Goal: Check status: Check status

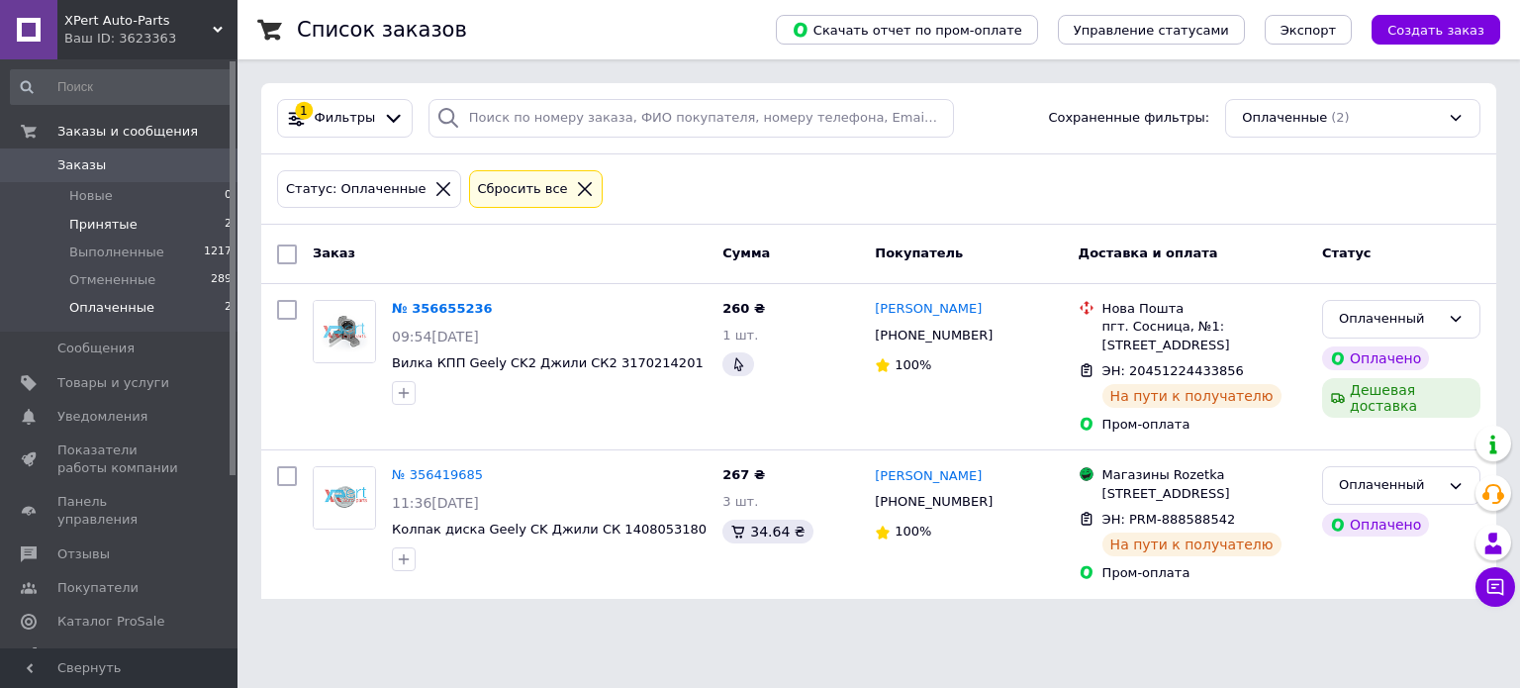
click at [154, 222] on li "Принятые 2" at bounding box center [121, 225] width 243 height 28
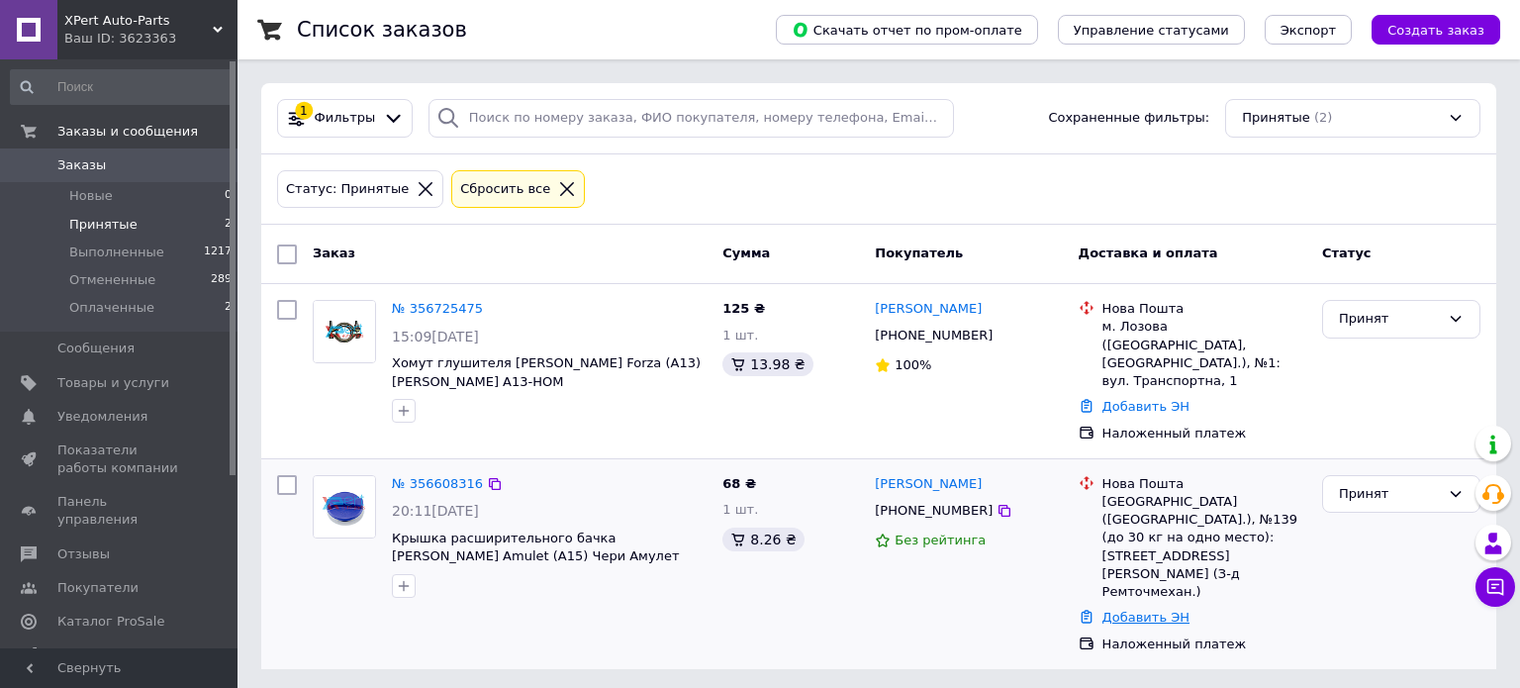
click at [1123, 610] on link "Добавить ЭН" at bounding box center [1145, 617] width 87 height 15
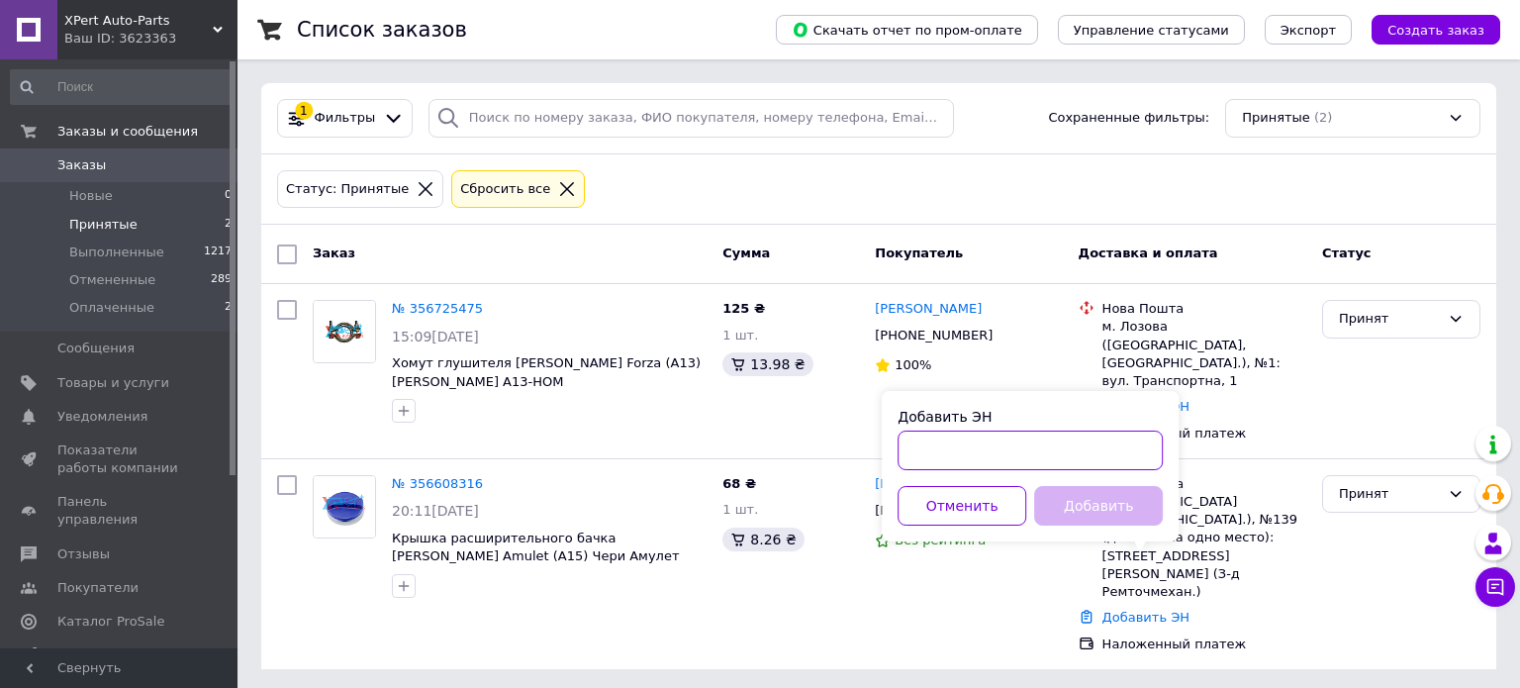
click at [912, 448] on input "Добавить ЭН" at bounding box center [1030, 450] width 265 height 40
paste input "20451225281481"
type input "20451225281481"
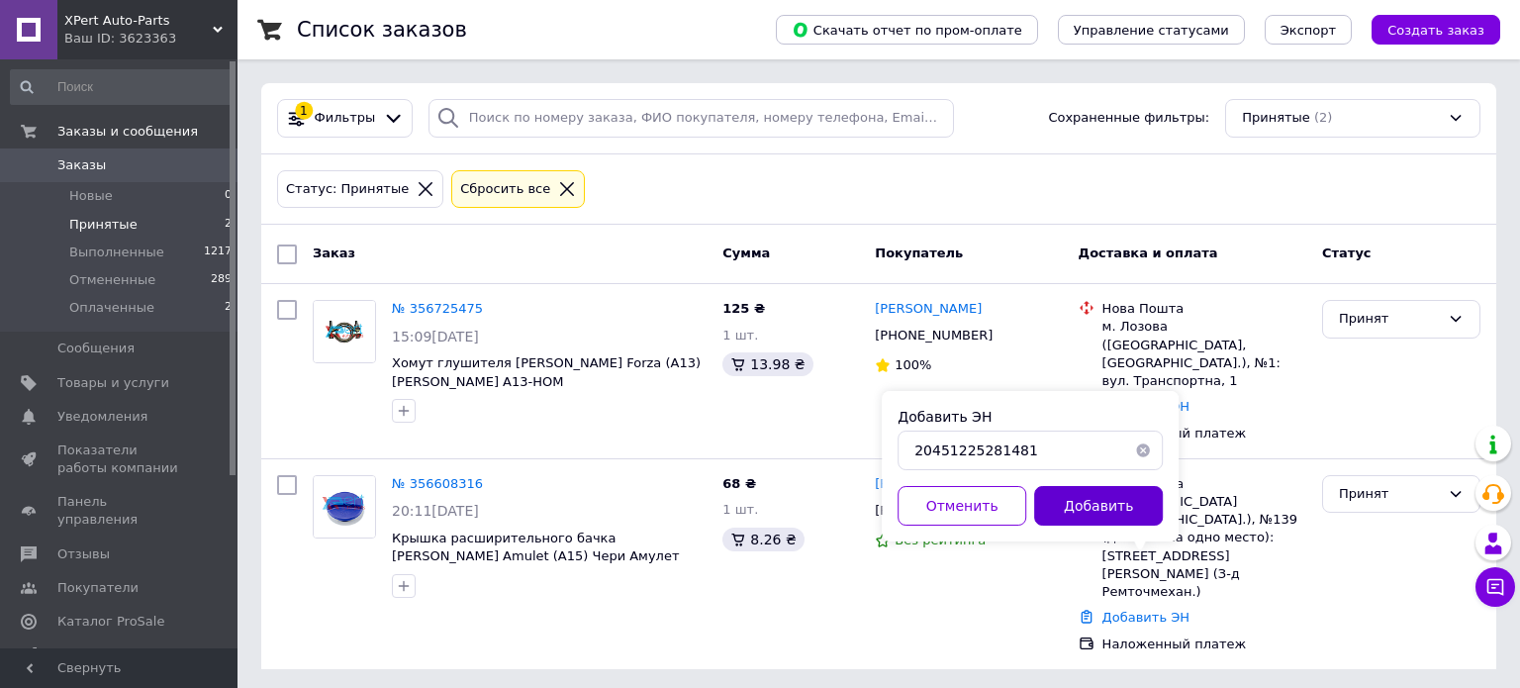
click at [1096, 505] on button "Добавить" at bounding box center [1098, 506] width 129 height 40
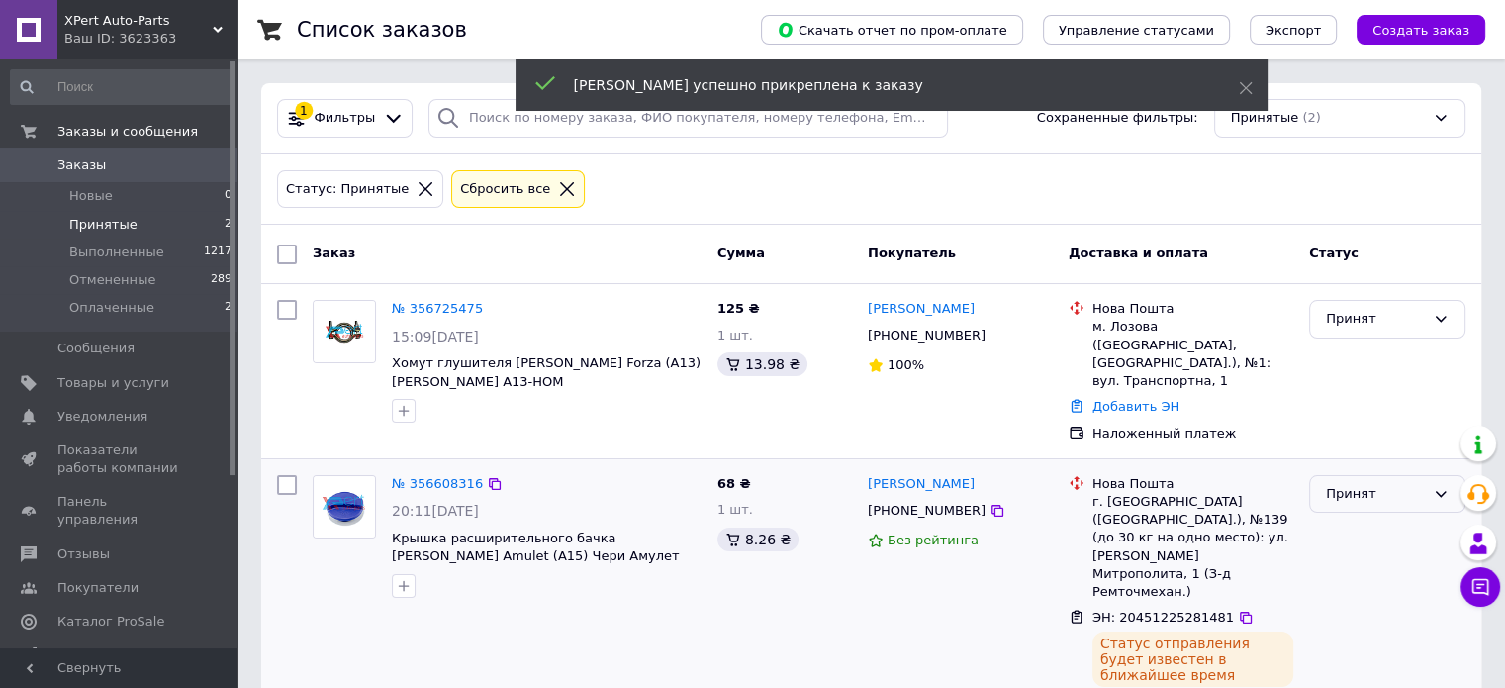
click at [1444, 486] on icon at bounding box center [1441, 494] width 16 height 16
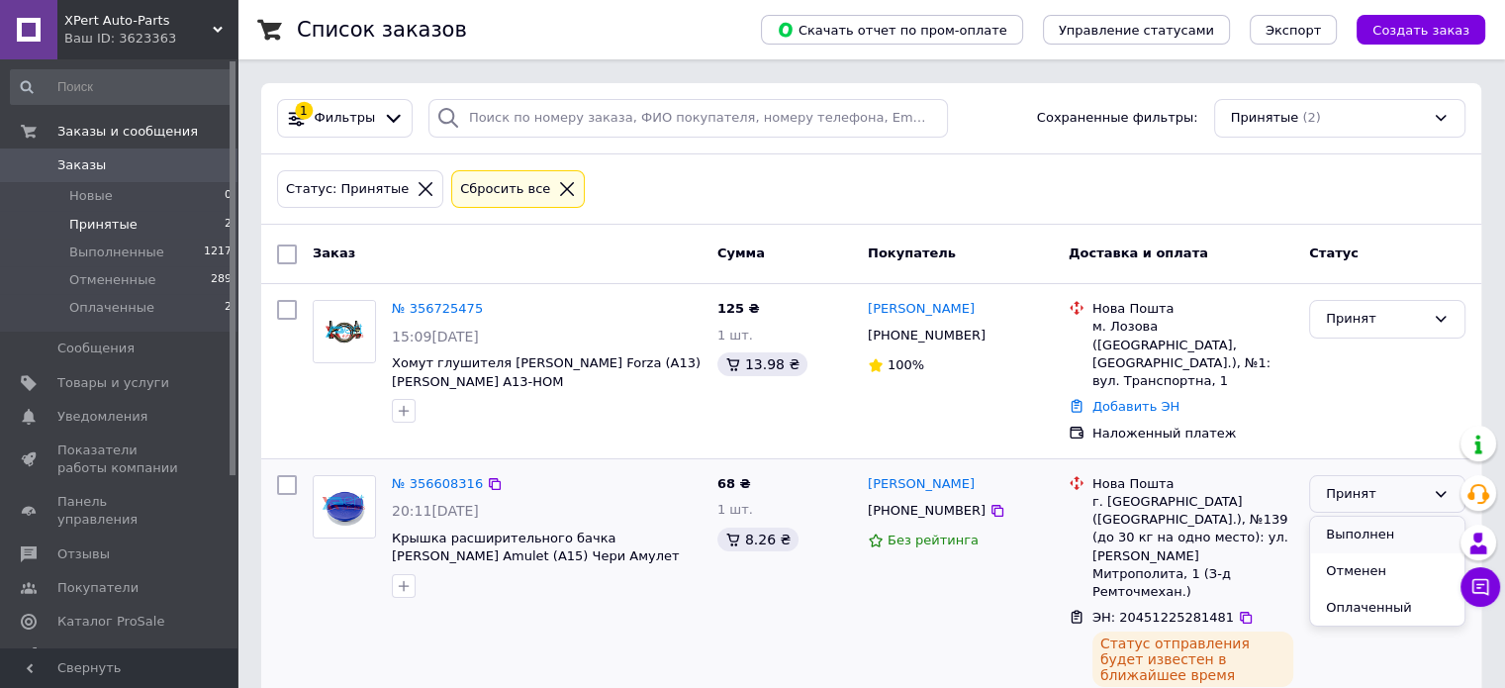
click at [1362, 517] on li "Выполнен" at bounding box center [1387, 535] width 154 height 37
